Goal: Task Accomplishment & Management: Manage account settings

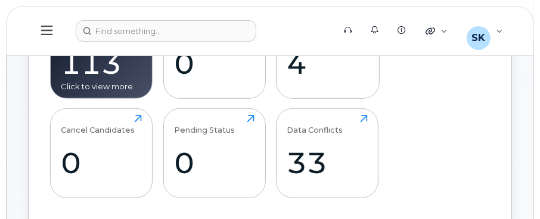
scroll to position [416, 0]
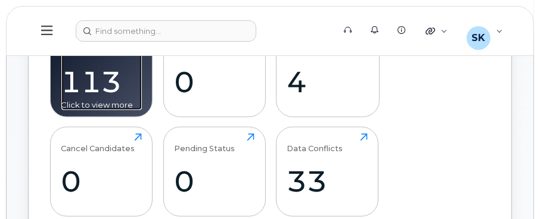
click at [102, 91] on div "113" at bounding box center [101, 81] width 80 height 35
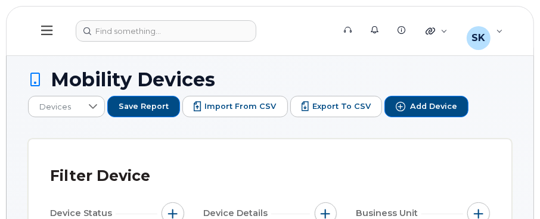
click at [45, 29] on icon at bounding box center [46, 30] width 11 height 13
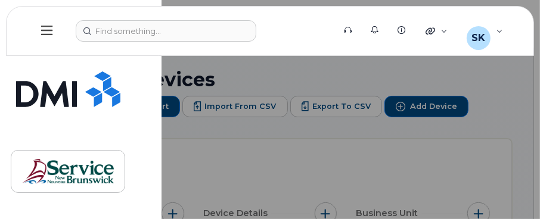
click at [286, 172] on div at bounding box center [270, 109] width 540 height 219
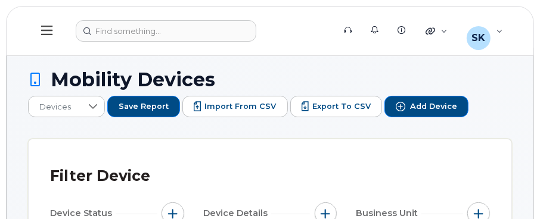
click at [51, 31] on icon at bounding box center [46, 30] width 11 height 13
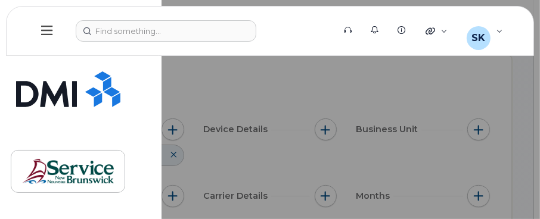
scroll to position [178, 0]
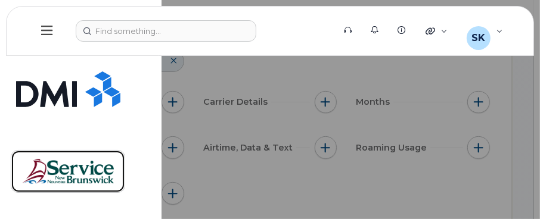
click at [57, 171] on img at bounding box center [68, 171] width 92 height 35
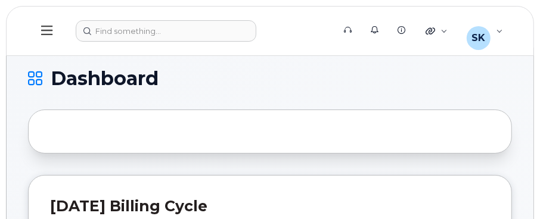
click at [45, 29] on icon at bounding box center [46, 31] width 11 height 10
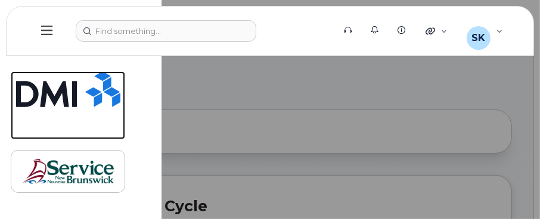
click at [63, 93] on img at bounding box center [68, 89] width 104 height 36
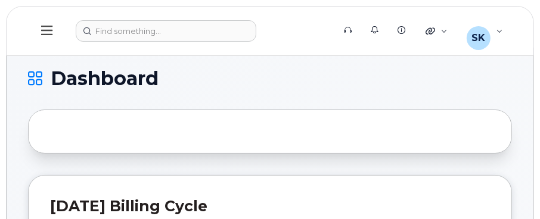
click at [48, 29] on icon at bounding box center [46, 31] width 11 height 10
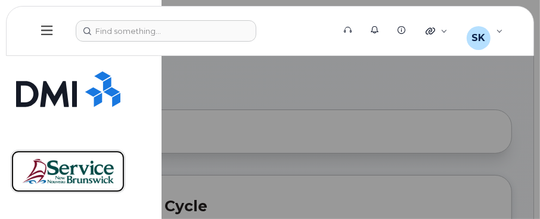
click at [58, 171] on img at bounding box center [68, 171] width 92 height 35
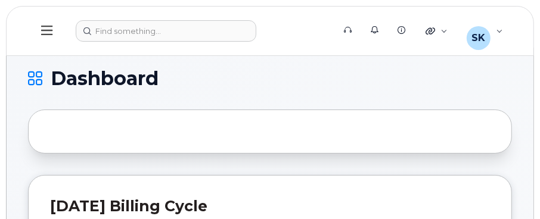
click at [30, 74] on icon at bounding box center [35, 78] width 14 height 14
click at [49, 36] on icon at bounding box center [46, 30] width 11 height 13
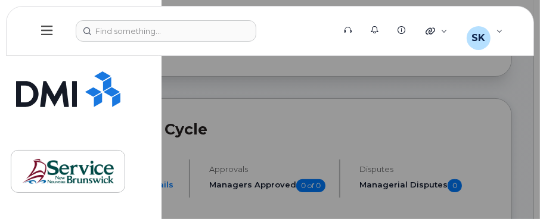
scroll to position [119, 0]
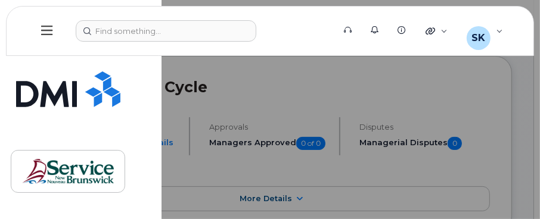
click at [211, 114] on div at bounding box center [270, 109] width 540 height 219
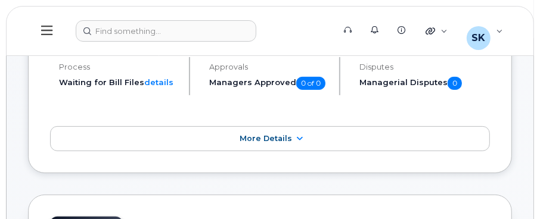
scroll to position [178, 0]
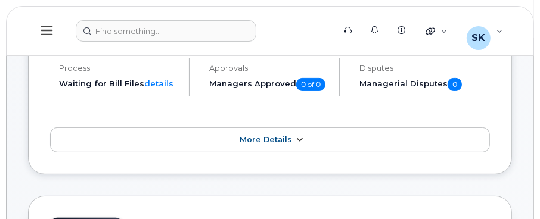
click at [256, 139] on span "More Details" at bounding box center [265, 139] width 52 height 9
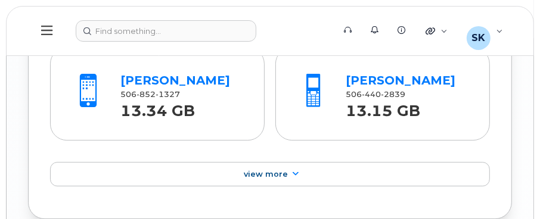
scroll to position [1965, 0]
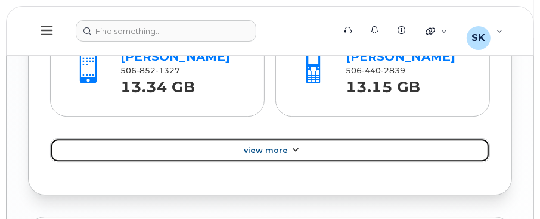
click at [206, 149] on link "View More" at bounding box center [269, 150] width 439 height 25
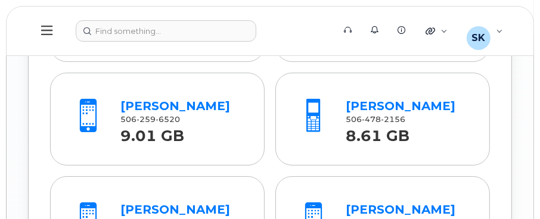
scroll to position [2263, 0]
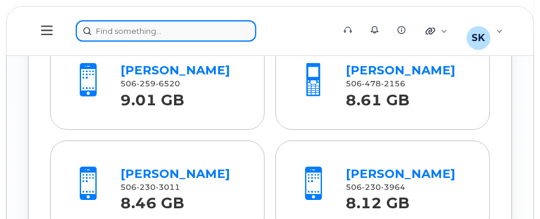
click at [167, 28] on div at bounding box center [201, 30] width 250 height 21
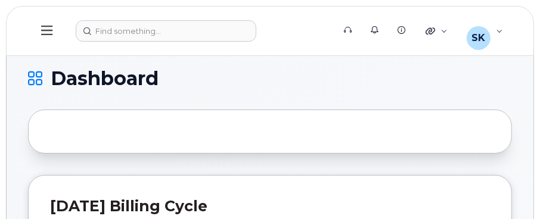
scroll to position [119, 0]
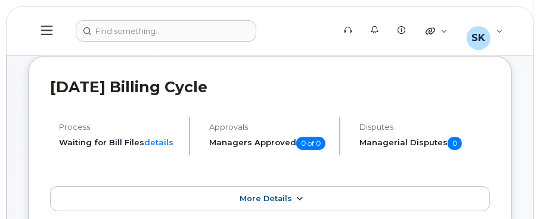
click at [273, 198] on span "More Details" at bounding box center [265, 198] width 52 height 9
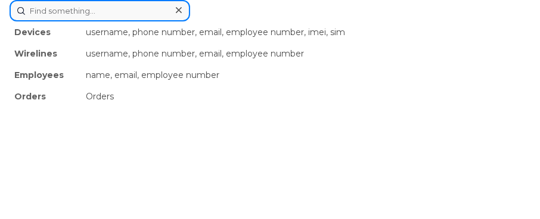
click at [100, 21] on div "Devices username, phone number, email, employee number, imei, sim Wirelines use…" at bounding box center [270, 10] width 520 height 21
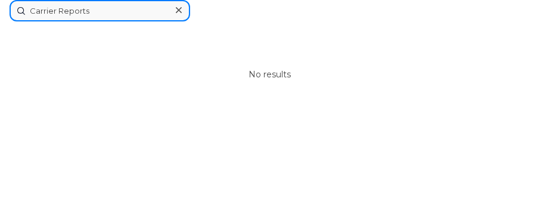
type input "Carrier Reports"
click at [21, 8] on input "Carrier Reports" at bounding box center [100, 10] width 180 height 21
click at [58, 3] on input "Carrier Reports" at bounding box center [100, 10] width 180 height 21
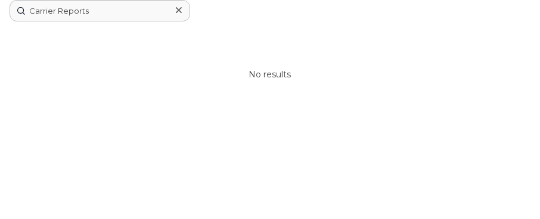
click at [283, 82] on div "No results" at bounding box center [270, 74] width 520 height 107
drag, startPoint x: 179, startPoint y: 14, endPoint x: 146, endPoint y: 13, distance: 32.8
click at [179, 14] on icon at bounding box center [179, 10] width 6 height 10
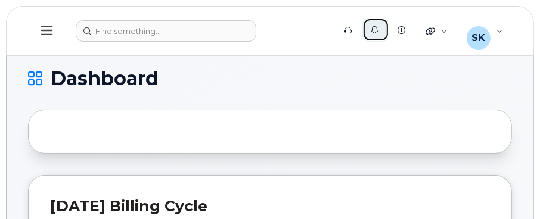
click at [378, 29] on icon at bounding box center [374, 30] width 8 height 8
click at [405, 29] on icon at bounding box center [401, 30] width 8 height 8
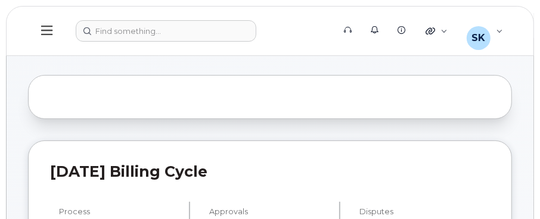
scroll to position [60, 0]
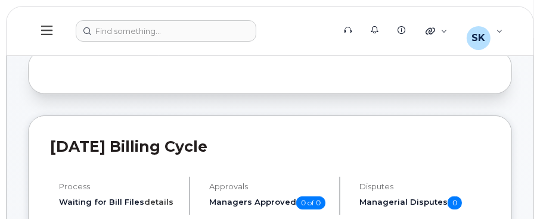
click at [155, 202] on link "details" at bounding box center [158, 202] width 29 height 10
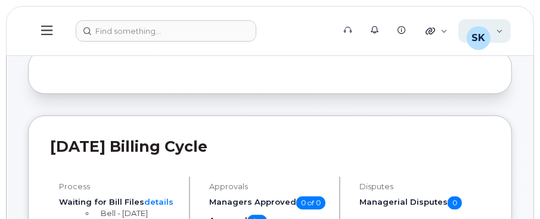
click at [501, 29] on div "[PERSON_NAME], [PERSON_NAME] (ONB) Wireless Admin" at bounding box center [484, 31] width 53 height 24
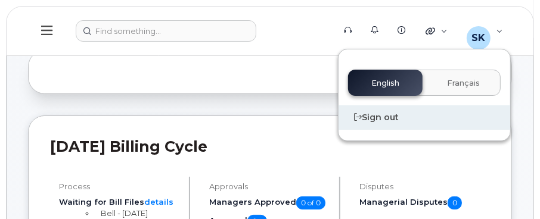
click at [383, 118] on div "Sign out" at bounding box center [424, 117] width 172 height 24
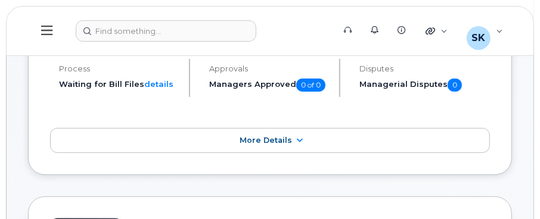
scroll to position [357, 0]
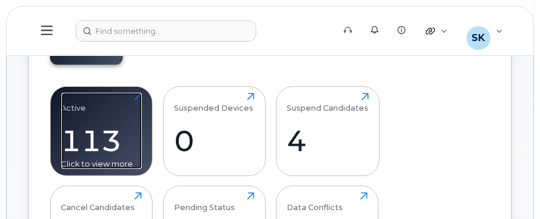
click at [120, 163] on div "Click to view more" at bounding box center [101, 163] width 80 height 11
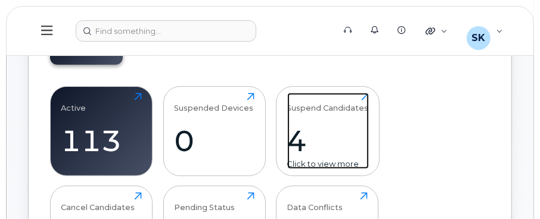
click at [296, 139] on div "4" at bounding box center [328, 140] width 82 height 35
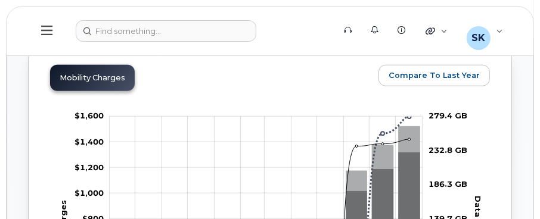
scroll to position [654, 0]
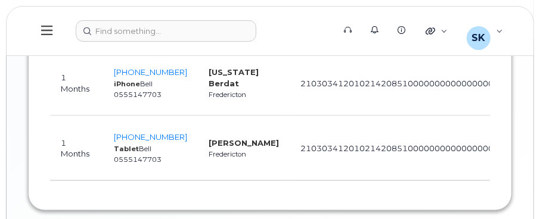
scroll to position [964, 0]
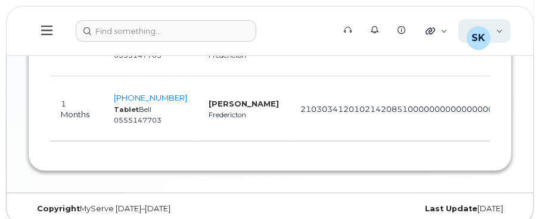
click at [498, 32] on div "SK Smith, Kelly (ONB) Wireless Admin" at bounding box center [484, 31] width 53 height 24
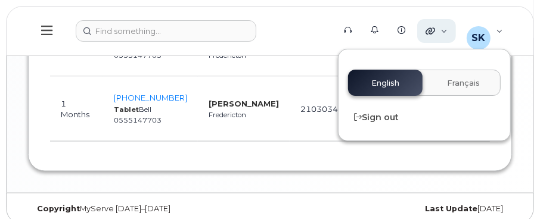
click at [435, 30] on icon at bounding box center [430, 31] width 10 height 10
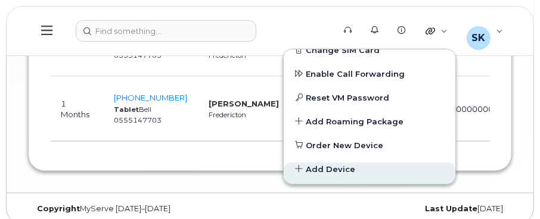
scroll to position [0, 0]
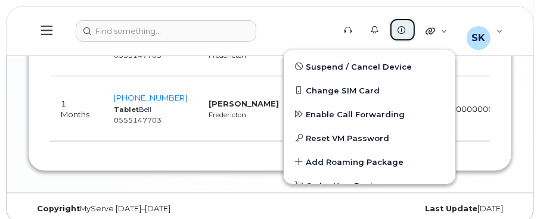
click at [405, 28] on icon at bounding box center [401, 30] width 8 height 8
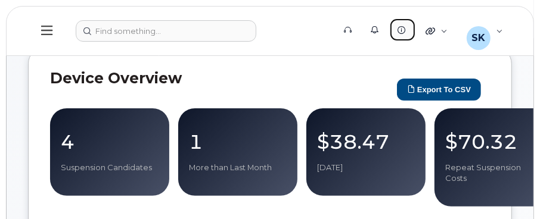
scroll to position [119, 0]
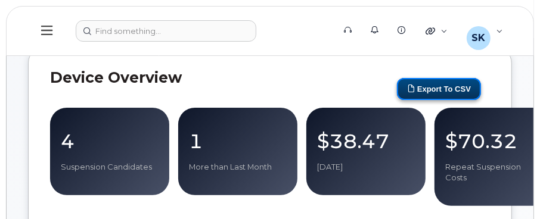
click at [420, 88] on button "Export to CSV" at bounding box center [439, 89] width 84 height 22
click at [439, 85] on button "Export to CSV" at bounding box center [439, 89] width 84 height 22
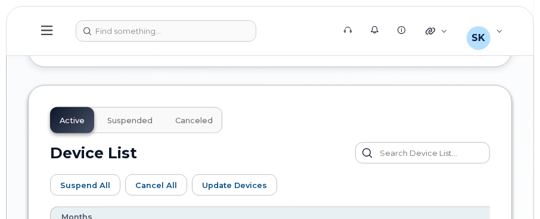
scroll to position [595, 0]
click at [183, 116] on span "Canceled" at bounding box center [194, 121] width 38 height 10
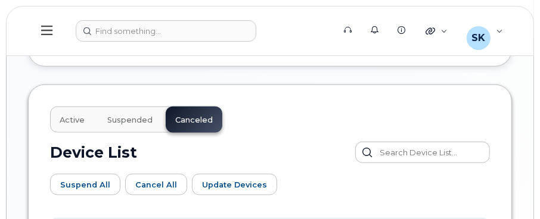
click at [144, 116] on span "Suspended" at bounding box center [129, 121] width 45 height 10
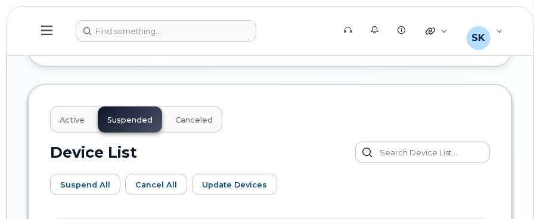
click at [76, 116] on span "Active" at bounding box center [72, 121] width 25 height 10
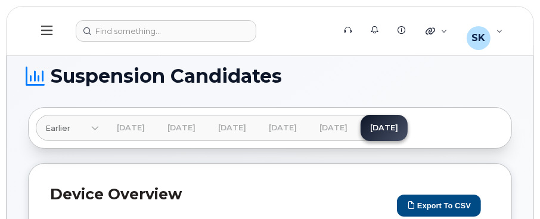
scroll to position [0, 0]
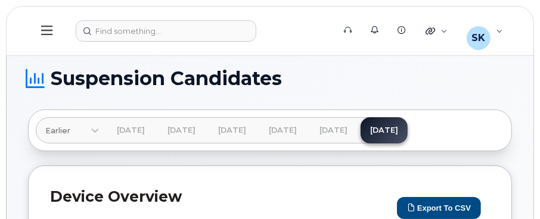
click at [48, 26] on icon at bounding box center [46, 31] width 11 height 10
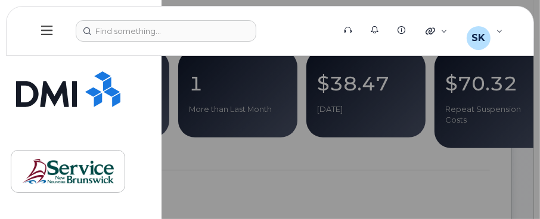
scroll to position [238, 0]
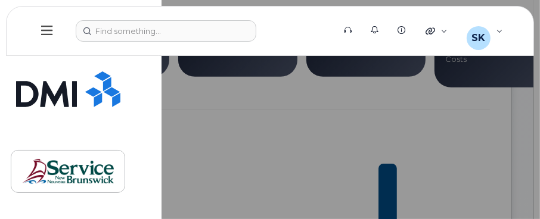
click at [263, 129] on div at bounding box center [270, 109] width 540 height 219
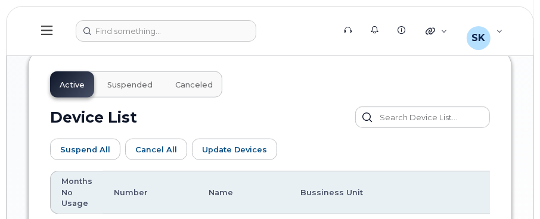
scroll to position [715, 0]
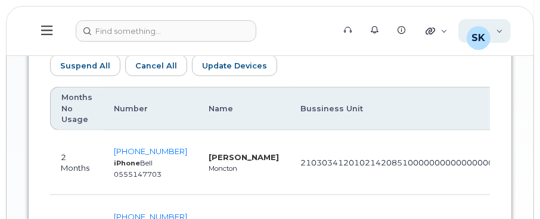
click at [497, 30] on div "SK Smith, Kelly (ONB) Wireless Admin" at bounding box center [484, 31] width 53 height 24
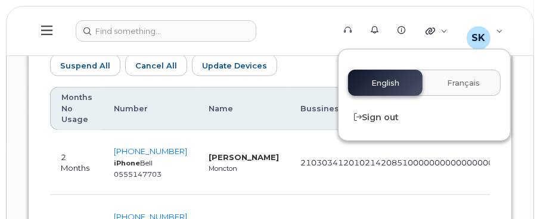
click at [42, 36] on icon at bounding box center [46, 30] width 11 height 13
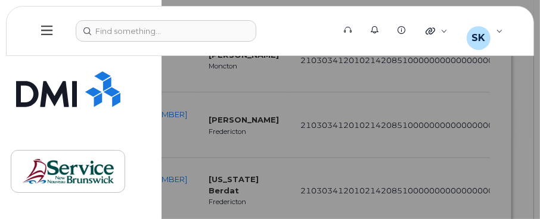
scroll to position [964, 0]
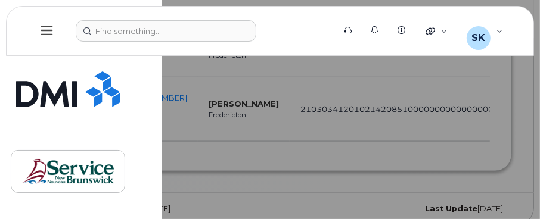
click at [245, 160] on div at bounding box center [270, 109] width 540 height 219
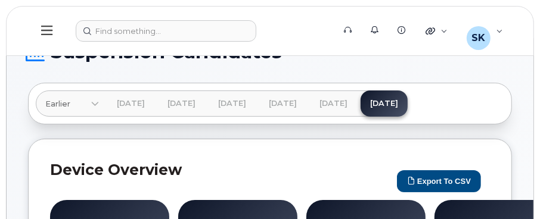
scroll to position [0, 0]
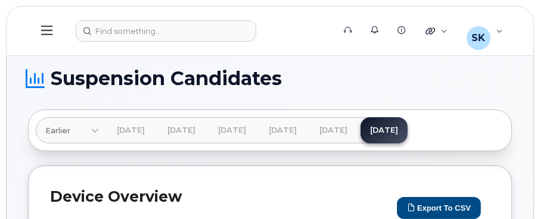
click at [41, 32] on icon at bounding box center [46, 30] width 11 height 13
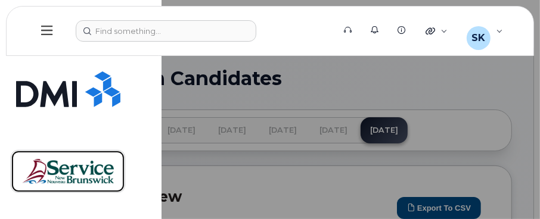
click at [68, 182] on img at bounding box center [68, 171] width 92 height 35
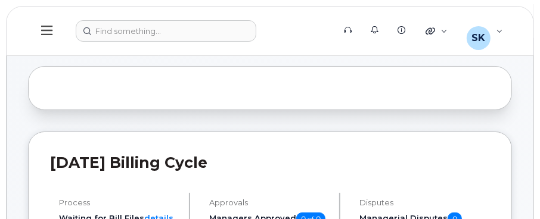
scroll to position [119, 0]
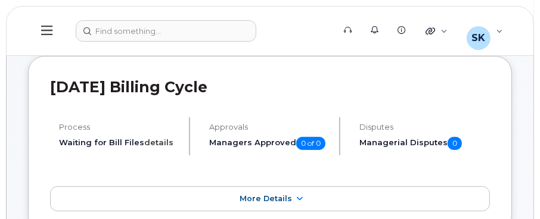
click at [159, 141] on link "details" at bounding box center [158, 143] width 29 height 10
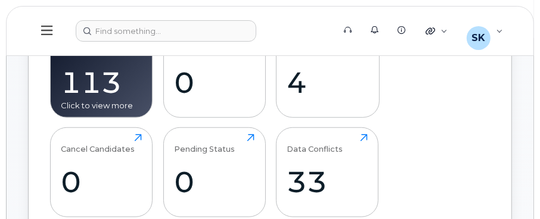
scroll to position [536, 0]
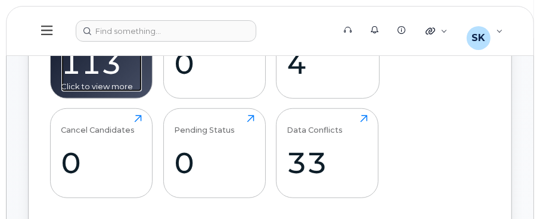
click at [106, 66] on div "113" at bounding box center [101, 63] width 80 height 35
click at [108, 81] on div "Click to view more" at bounding box center [101, 86] width 80 height 11
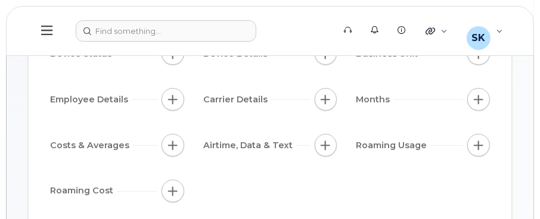
scroll to position [178, 0]
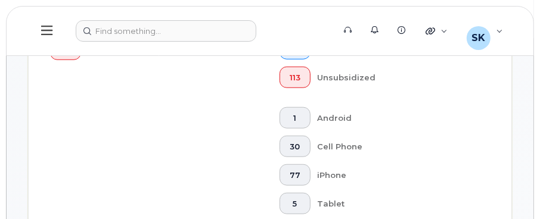
scroll to position [556, 0]
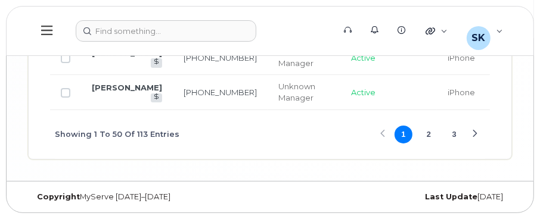
scroll to position [2698, 0]
click at [429, 136] on button "2" at bounding box center [429, 135] width 18 height 18
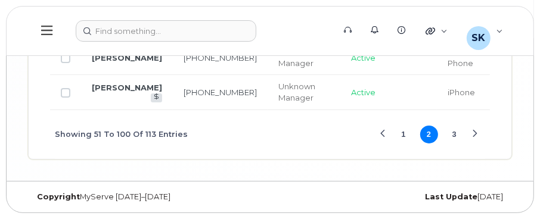
scroll to position [2654, 0]
click at [455, 134] on button "3" at bounding box center [454, 135] width 18 height 18
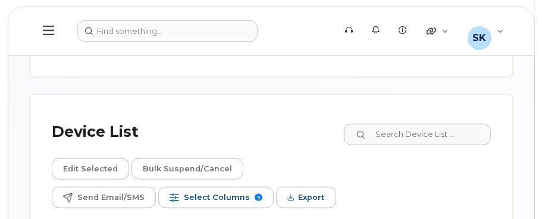
scroll to position [751, 0]
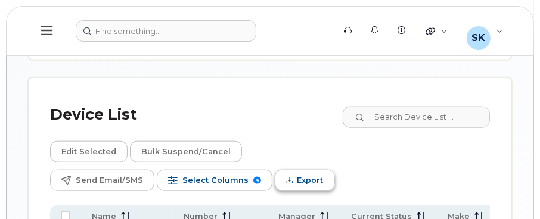
click at [298, 173] on span "Export" at bounding box center [310, 181] width 26 height 18
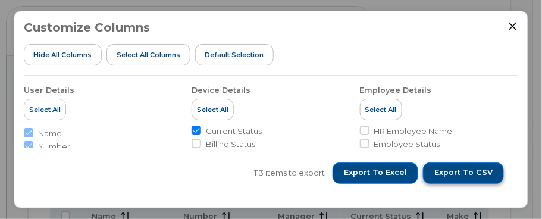
click at [451, 172] on span "Export to CSV" at bounding box center [464, 172] width 58 height 11
click at [197, 143] on input "Billing Status" at bounding box center [197, 144] width 10 height 10
checkbox input "true"
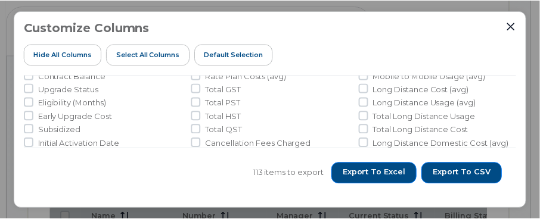
scroll to position [715, 0]
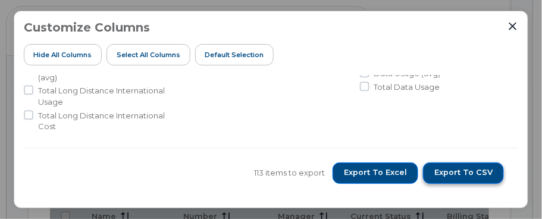
click at [447, 173] on span "Export to CSV" at bounding box center [464, 172] width 58 height 11
click at [514, 30] on icon "Close" at bounding box center [514, 26] width 10 height 10
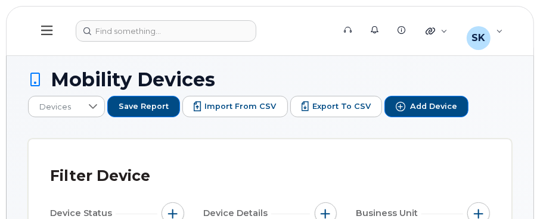
scroll to position [119, 0]
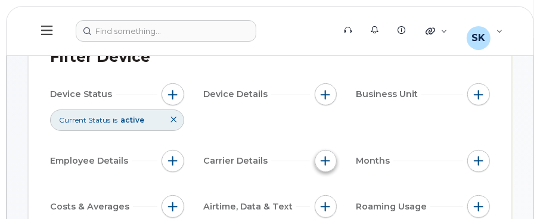
click at [319, 161] on button "button" at bounding box center [325, 161] width 23 height 23
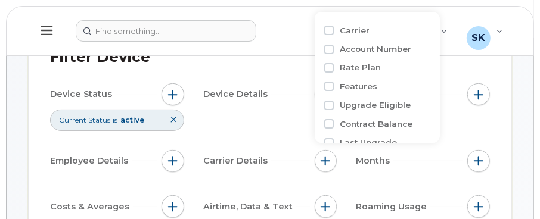
click at [272, 124] on div "Device Status Current Status is active Device Details Business Unit Employee De…" at bounding box center [269, 175] width 439 height 185
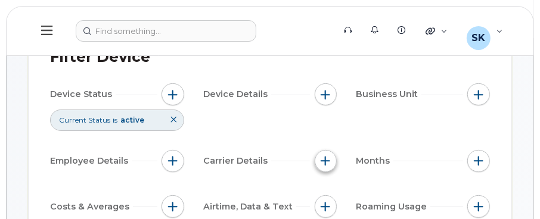
click at [326, 159] on span "button" at bounding box center [325, 161] width 10 height 10
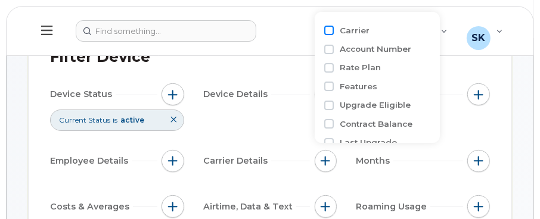
click at [332, 32] on input "Carrier" at bounding box center [329, 31] width 10 height 10
checkbox input "true"
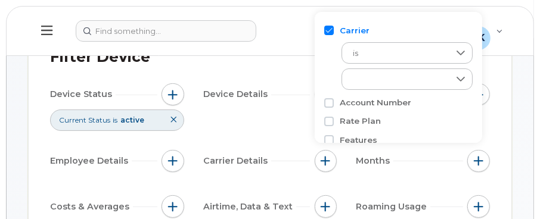
click at [230, 114] on div "Device Status Current Status is active Device Details Business Unit Employee De…" at bounding box center [269, 175] width 439 height 185
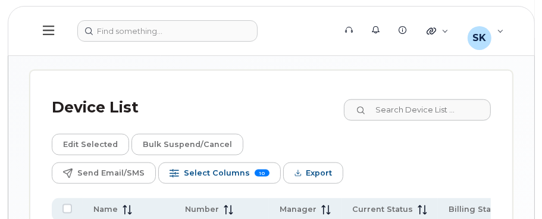
scroll to position [751, 0]
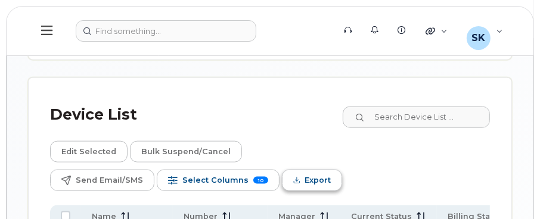
click at [293, 179] on icon "Export" at bounding box center [297, 181] width 8 height 8
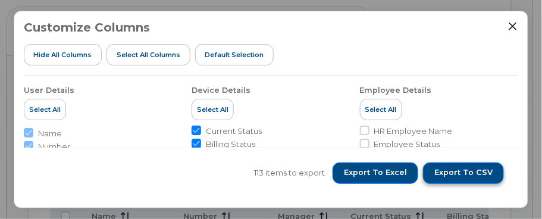
click at [441, 173] on span "Export to CSV" at bounding box center [464, 172] width 58 height 11
drag, startPoint x: 515, startPoint y: 80, endPoint x: 516, endPoint y: 98, distance: 18.5
click at [516, 98] on div "User Details Select All Name Number Location Manager Additional Manager Employe…" at bounding box center [271, 111] width 495 height 71
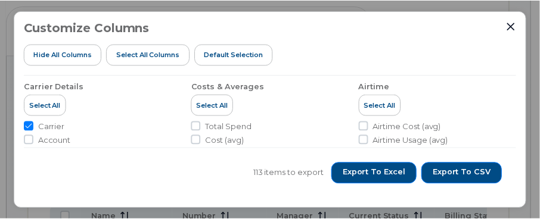
scroll to position [357, 0]
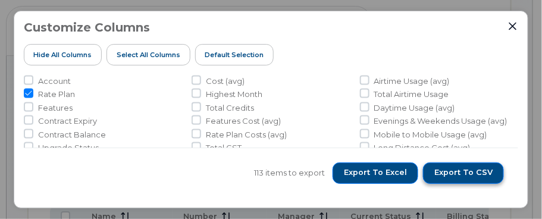
click at [466, 173] on span "Export to CSV" at bounding box center [464, 172] width 58 height 11
drag, startPoint x: 514, startPoint y: 22, endPoint x: 514, endPoint y: 30, distance: 7.7
click at [515, 21] on icon "Close" at bounding box center [514, 26] width 10 height 10
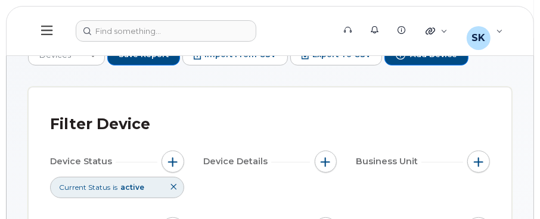
scroll to position [0, 0]
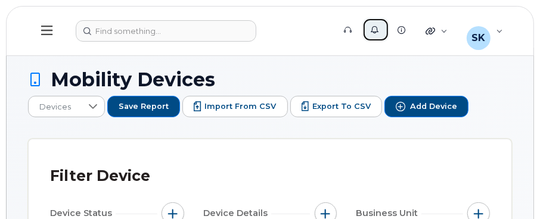
click at [383, 32] on link "Alerts" at bounding box center [375, 30] width 27 height 24
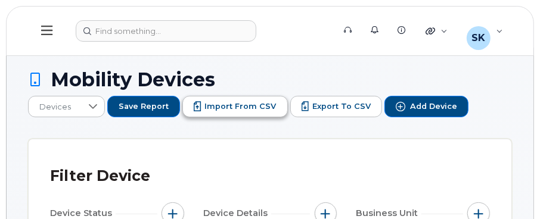
click at [235, 113] on button "Import from CSV" at bounding box center [234, 106] width 105 height 21
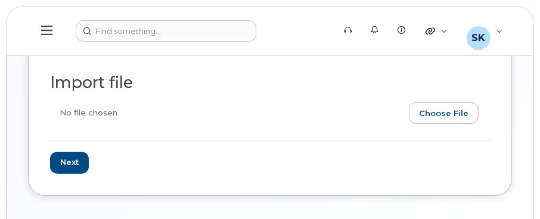
scroll to position [60, 0]
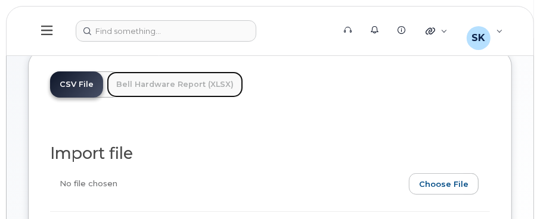
click at [165, 85] on link "Bell Hardware Report (XLSX)" at bounding box center [175, 84] width 136 height 26
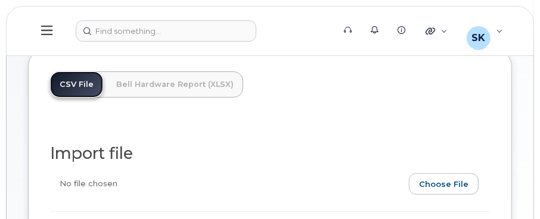
click at [79, 92] on link "CSV File" at bounding box center [76, 84] width 53 height 26
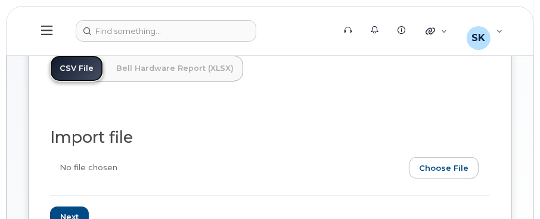
scroll to position [0, 0]
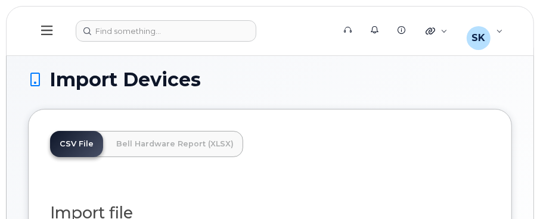
click at [48, 24] on icon at bounding box center [46, 30] width 11 height 13
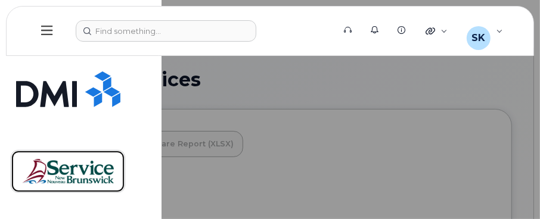
click at [84, 165] on img at bounding box center [68, 171] width 92 height 35
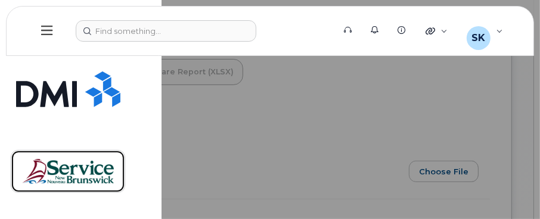
scroll to position [182, 0]
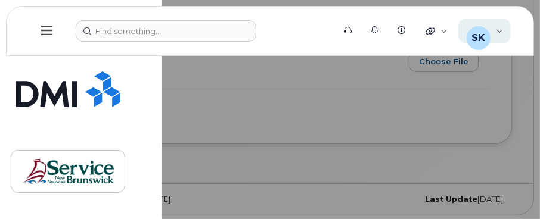
click at [496, 33] on div "[PERSON_NAME], [PERSON_NAME] (ONB) Wireless Admin" at bounding box center [484, 31] width 53 height 24
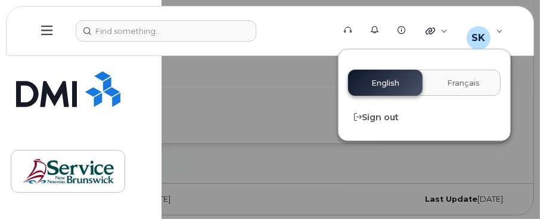
click at [373, 79] on div "English Français" at bounding box center [424, 83] width 152 height 26
click at [288, 113] on div at bounding box center [270, 109] width 540 height 219
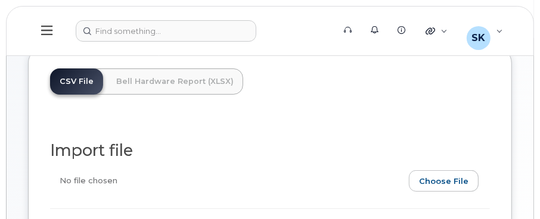
scroll to position [0, 0]
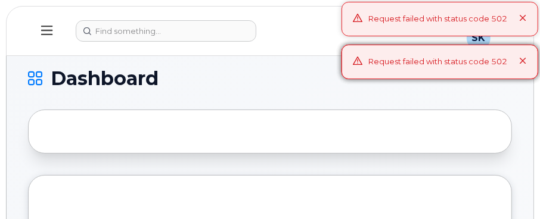
click at [524, 17] on icon at bounding box center [523, 19] width 8 height 8
click at [519, 61] on icon at bounding box center [523, 62] width 8 height 8
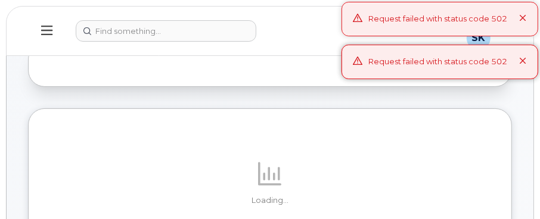
scroll to position [60, 0]
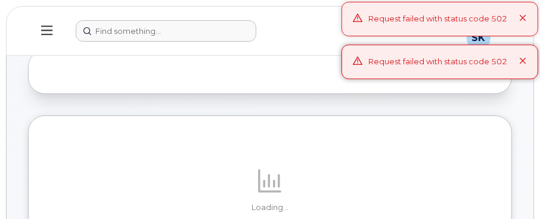
click at [304, 22] on form at bounding box center [201, 30] width 250 height 21
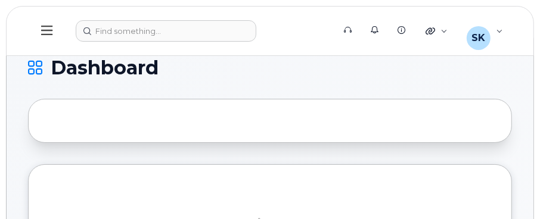
scroll to position [0, 0]
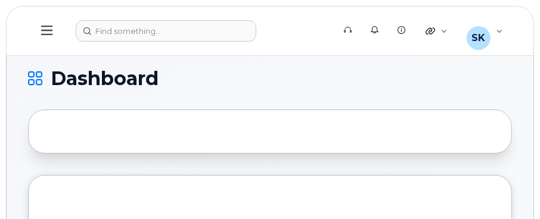
click at [40, 79] on icon at bounding box center [35, 78] width 14 height 14
click at [41, 31] on icon at bounding box center [46, 30] width 11 height 13
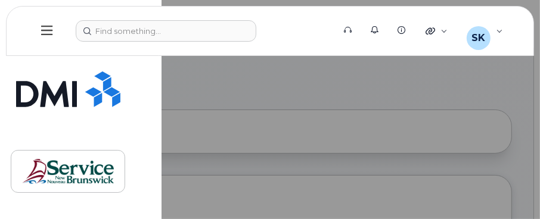
scroll to position [119, 0]
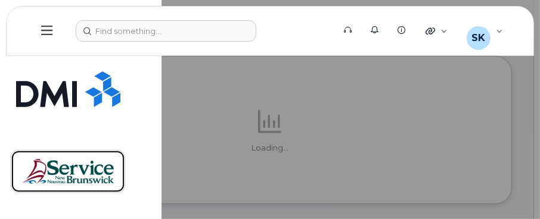
drag, startPoint x: 60, startPoint y: 171, endPoint x: 78, endPoint y: 169, distance: 18.6
click at [60, 171] on img at bounding box center [68, 171] width 92 height 35
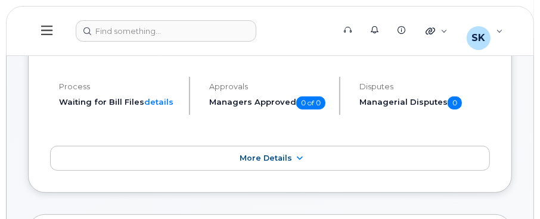
scroll to position [178, 0]
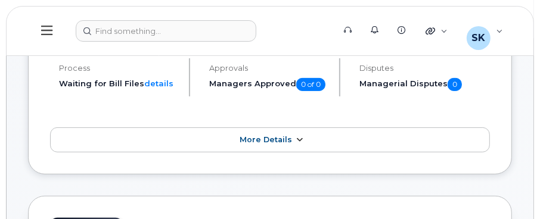
click at [256, 139] on span "More Details" at bounding box center [265, 139] width 52 height 9
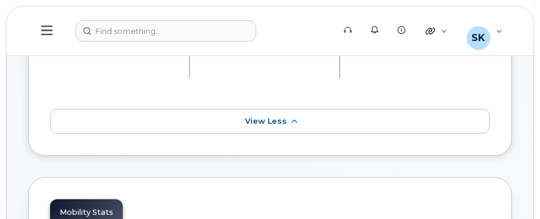
scroll to position [476, 0]
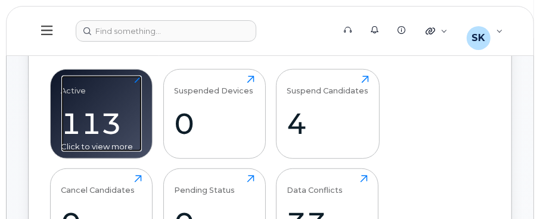
click at [99, 108] on div "113" at bounding box center [101, 123] width 80 height 35
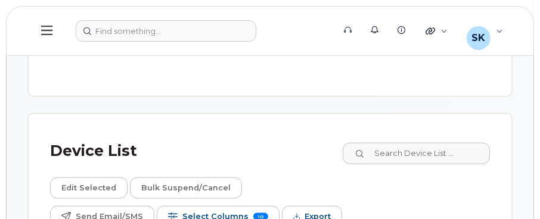
scroll to position [961, 0]
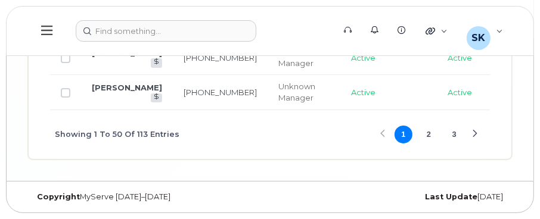
scroll to position [2698, 0]
click at [500, 34] on div "[PERSON_NAME], [PERSON_NAME] (ONB) Wireless Admin" at bounding box center [484, 31] width 53 height 24
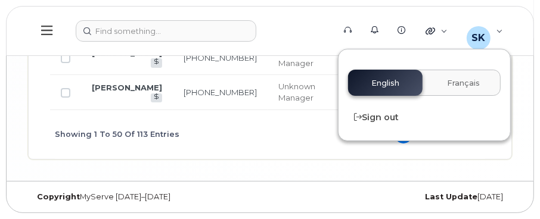
click at [340, 64] on td "Active" at bounding box center [388, 57] width 96 height 35
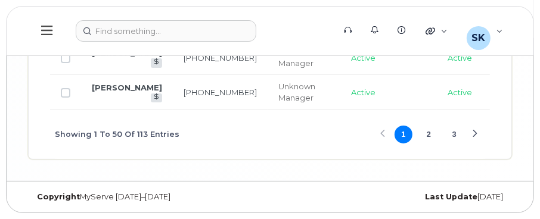
click at [430, 136] on button "2" at bounding box center [429, 135] width 18 height 18
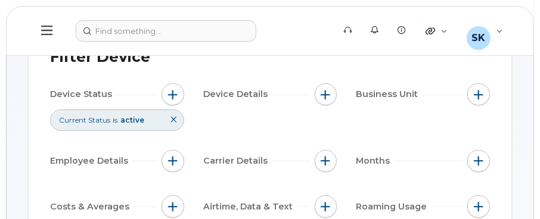
scroll to position [0, 0]
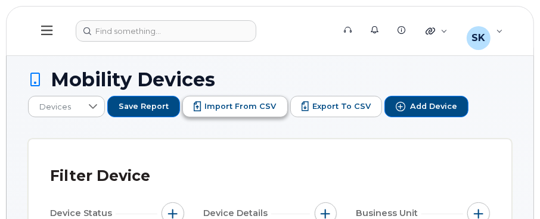
click at [232, 113] on button "Import from CSV" at bounding box center [234, 106] width 105 height 21
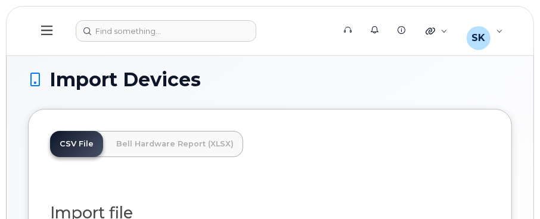
click at [49, 38] on button at bounding box center [47, 31] width 38 height 35
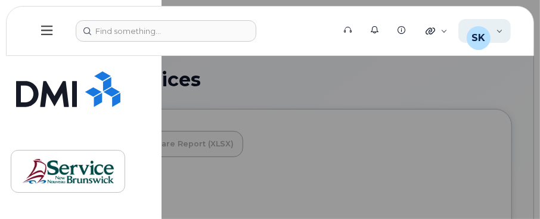
click at [487, 38] on div "SK" at bounding box center [478, 38] width 24 height 24
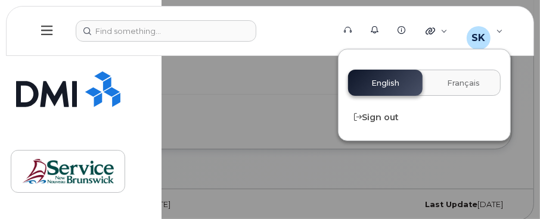
scroll to position [178, 0]
drag, startPoint x: 299, startPoint y: 154, endPoint x: 130, endPoint y: 174, distance: 169.7
click at [299, 155] on div at bounding box center [270, 109] width 540 height 219
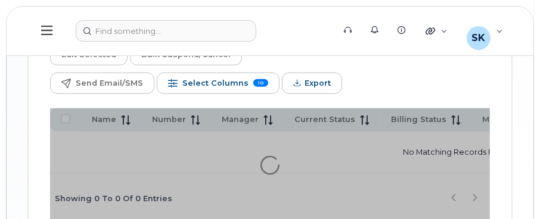
scroll to position [785, 0]
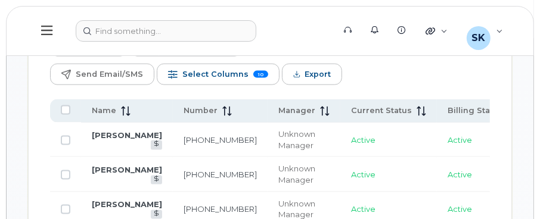
scroll to position [794, 0]
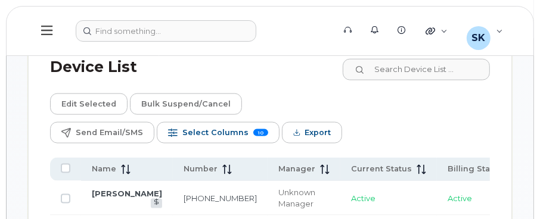
scroll to position [734, 0]
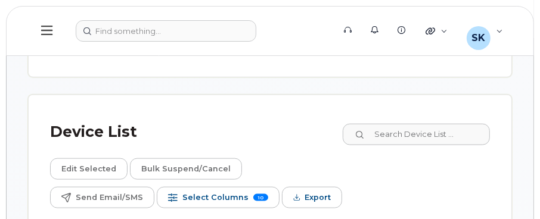
click at [48, 33] on icon at bounding box center [46, 30] width 11 height 13
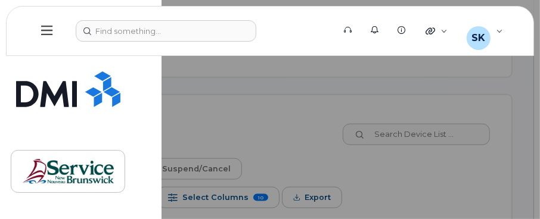
click at [313, 104] on div at bounding box center [270, 109] width 540 height 219
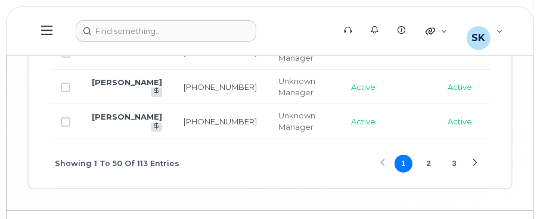
scroll to position [2698, 0]
